Goal: Find specific page/section: Find specific page/section

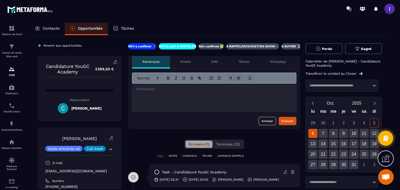
click at [40, 46] on icon at bounding box center [39, 45] width 5 height 5
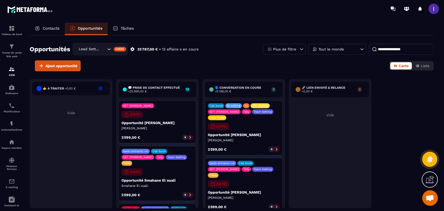
scroll to position [353, 0]
click at [94, 46] on div "Lead Setting" at bounding box center [91, 49] width 29 height 6
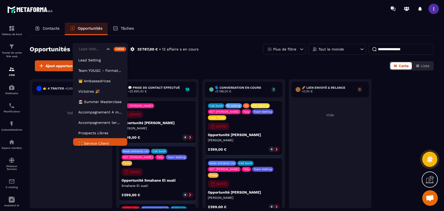
scroll to position [2, 0]
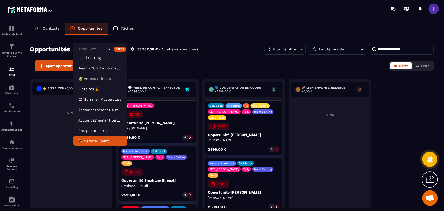
click at [97, 139] on p "🚧 Service Client" at bounding box center [100, 140] width 44 height 5
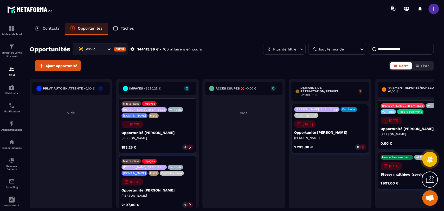
scroll to position [5, 0]
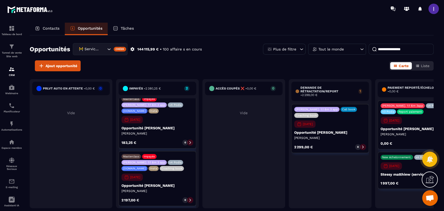
drag, startPoint x: 307, startPoint y: 115, endPoint x: 309, endPoint y: 112, distance: 3.3
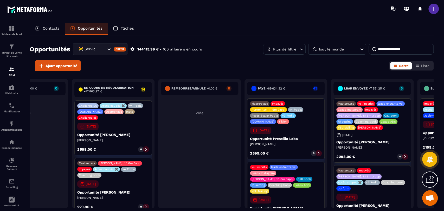
scroll to position [0, 629]
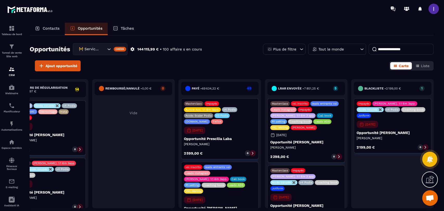
click at [163, 143] on div "Remboursé/annulé - 0,00 € 0 Vide" at bounding box center [133, 143] width 83 height 129
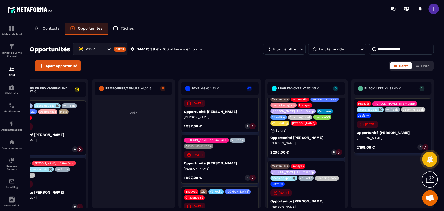
scroll to position [0, 0]
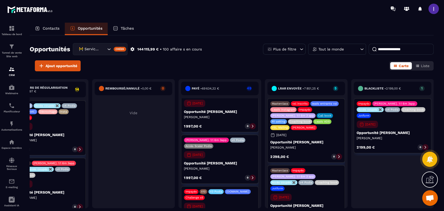
click at [318, 75] on div "Opportunités 🚧 Service Client Créer 144 115,99 € • 100 affaire s en cours Plus …" at bounding box center [232, 122] width 404 height 175
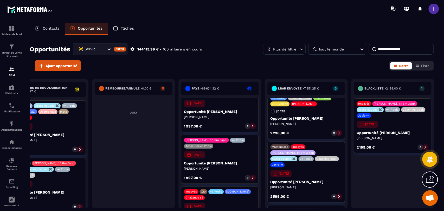
drag, startPoint x: 342, startPoint y: 120, endPoint x: 341, endPoint y: 117, distance: 3.0
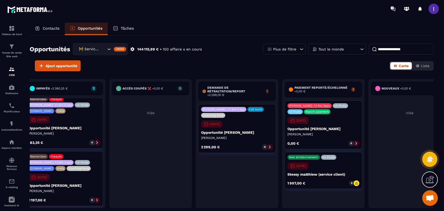
scroll to position [0, 0]
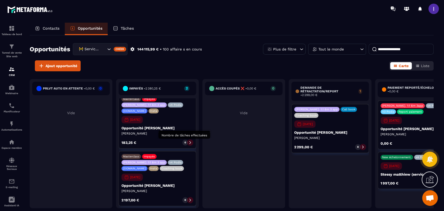
click at [186, 142] on div "0" at bounding box center [185, 143] width 6 height 6
